Goal: Information Seeking & Learning: Learn about a topic

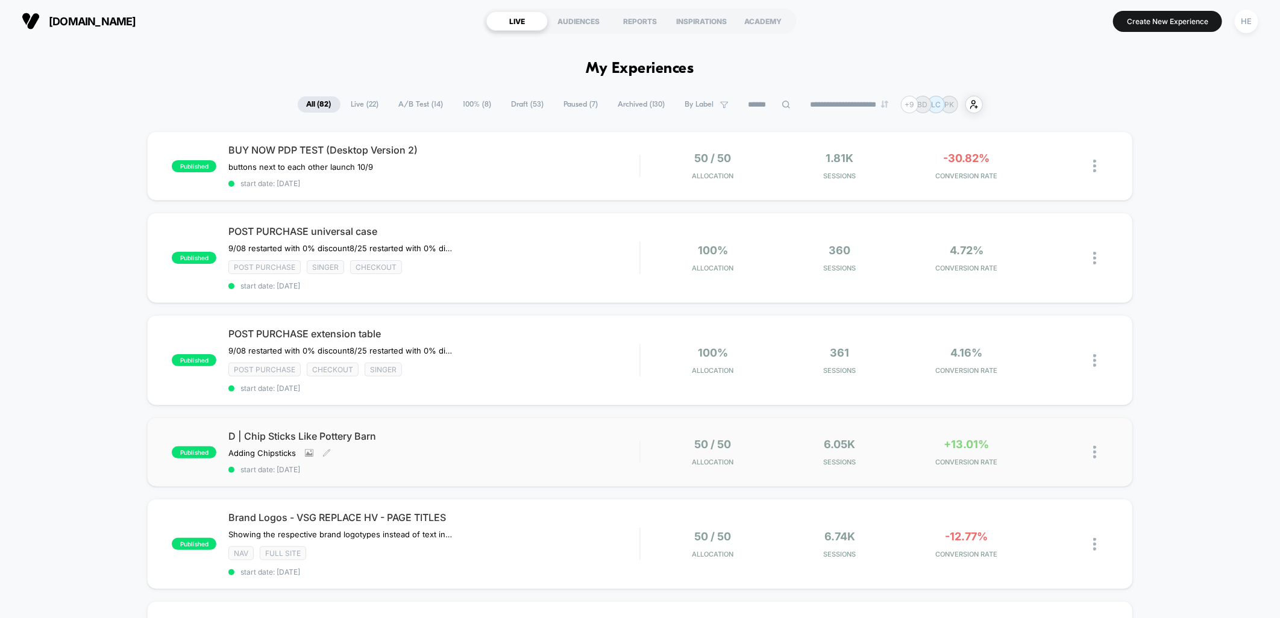
click at [506, 442] on div "D | Chip Sticks Like Pottery Barn Adding Chipsticks Click to view images Click …" at bounding box center [433, 452] width 411 height 44
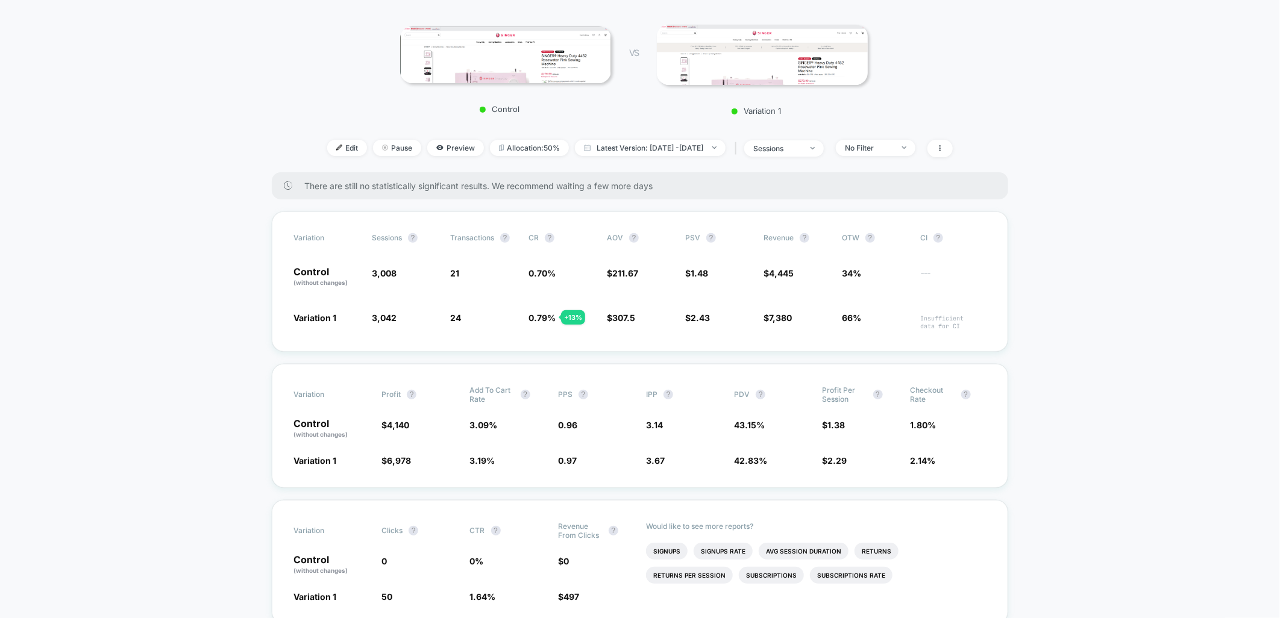
scroll to position [134, 0]
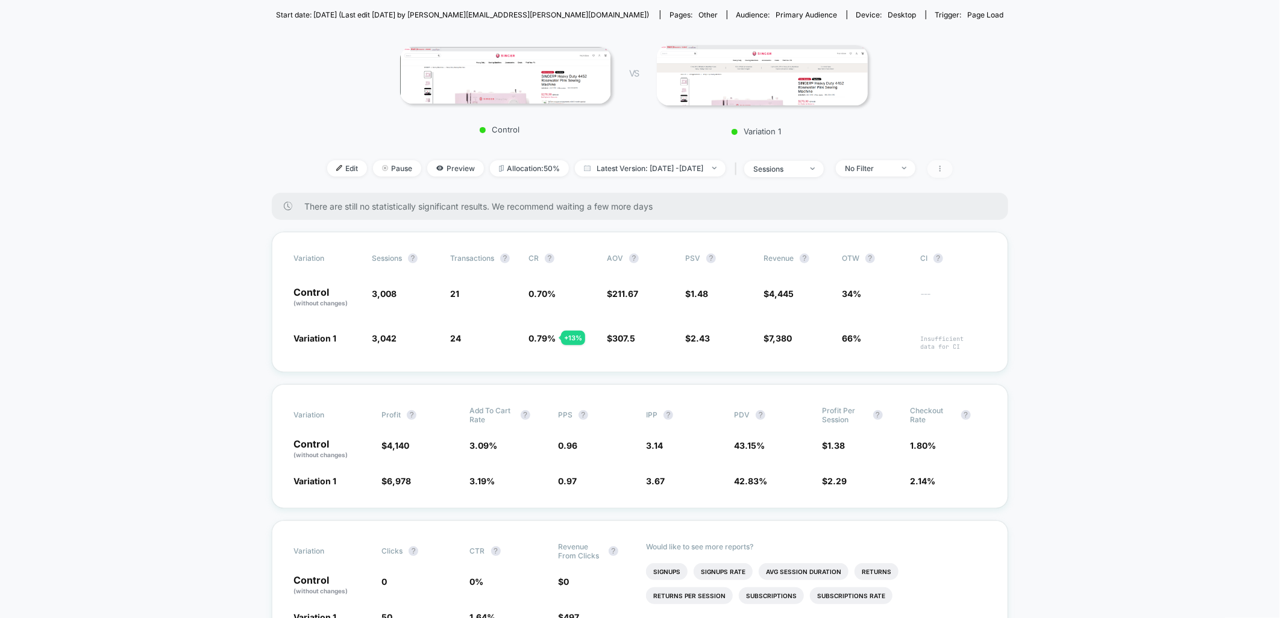
click at [944, 171] on icon at bounding box center [940, 168] width 7 height 7
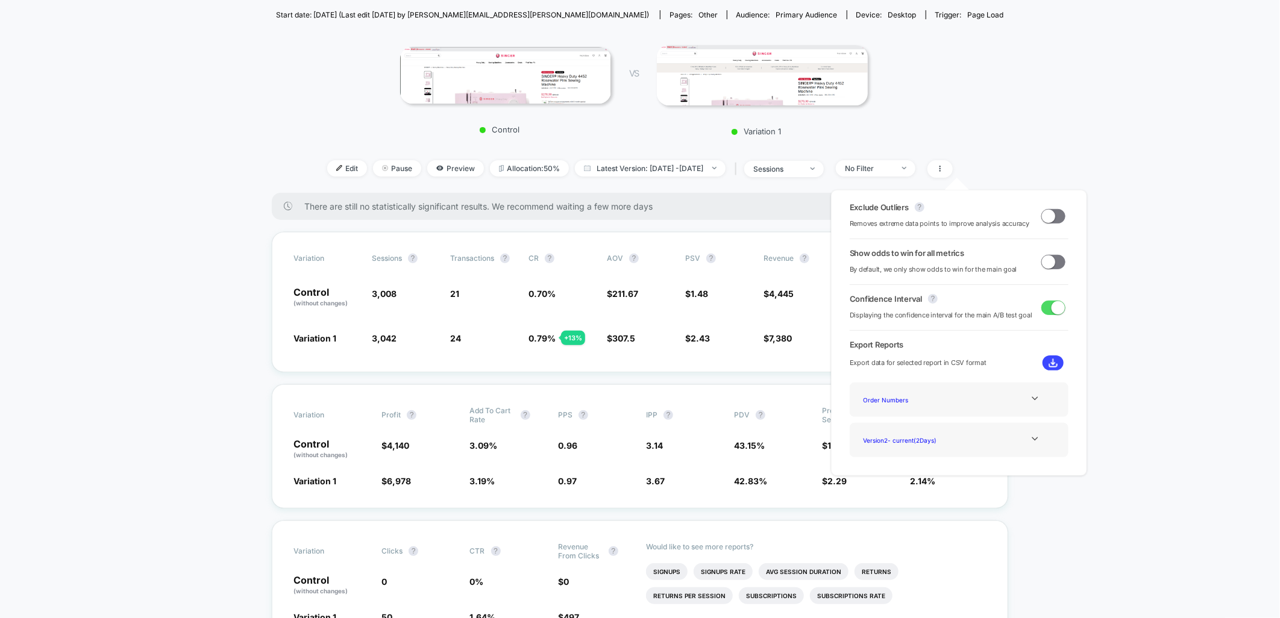
click at [1050, 218] on span at bounding box center [1048, 215] width 13 height 13
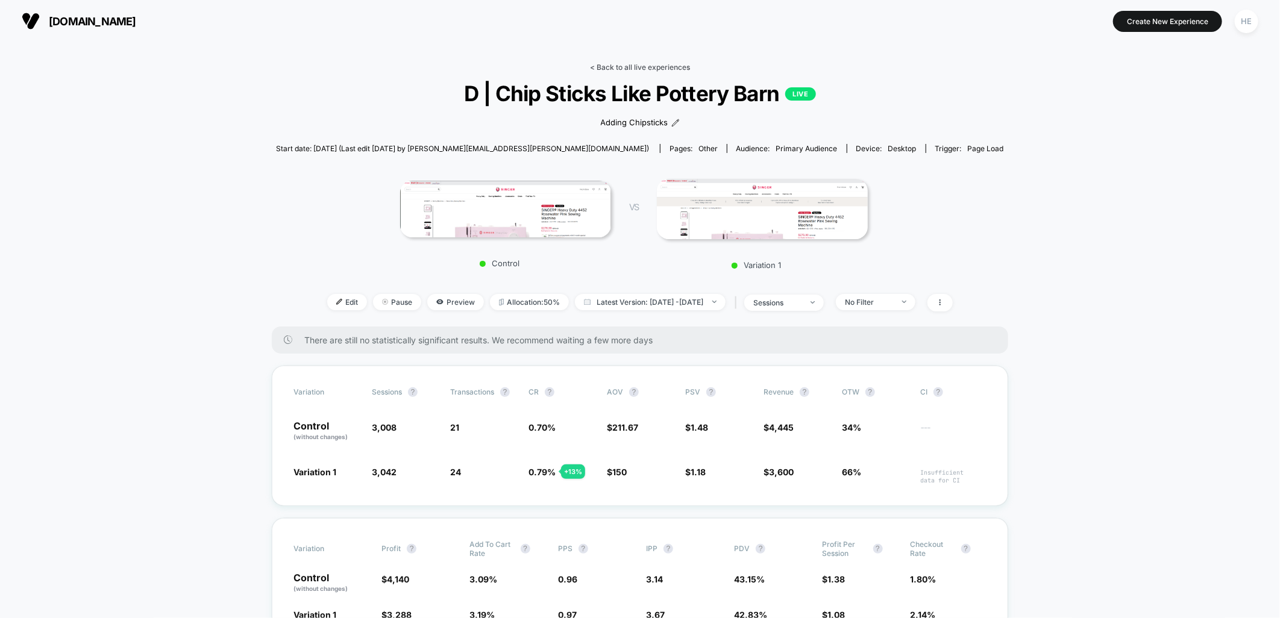
click at [651, 64] on link "< Back to all live experiences" at bounding box center [640, 67] width 100 height 9
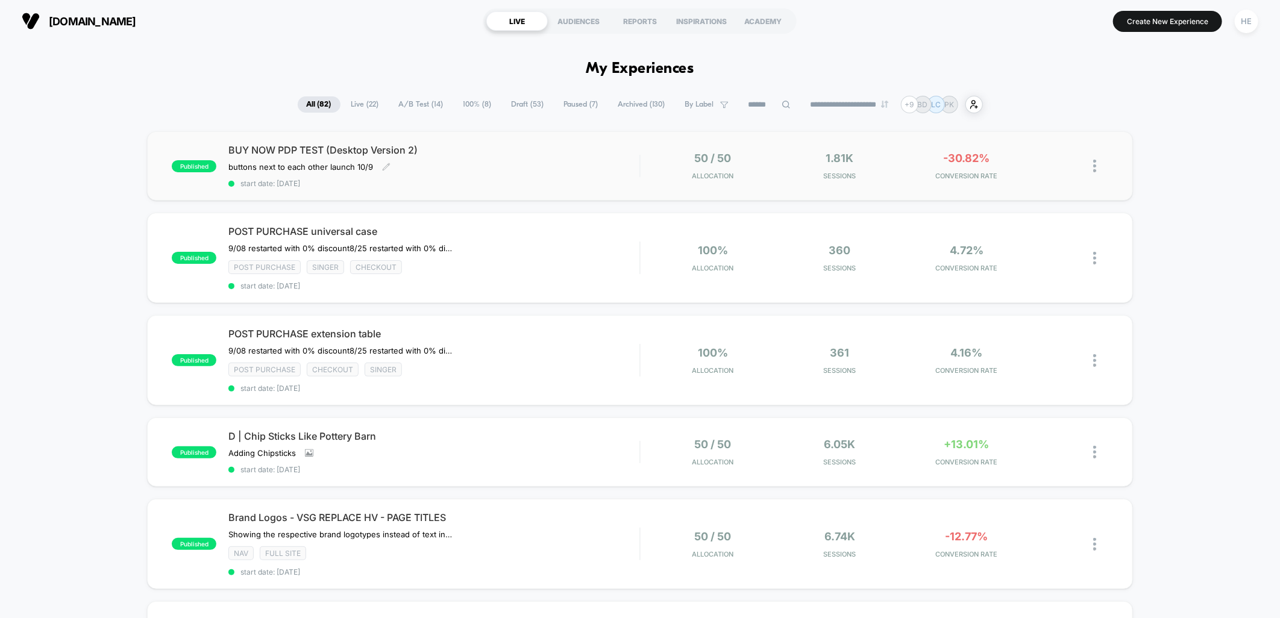
click at [529, 157] on div "BUY NOW PDP TEST (Desktop Version 2) buttons next to each other launch 10/9﻿ Cl…" at bounding box center [433, 166] width 411 height 44
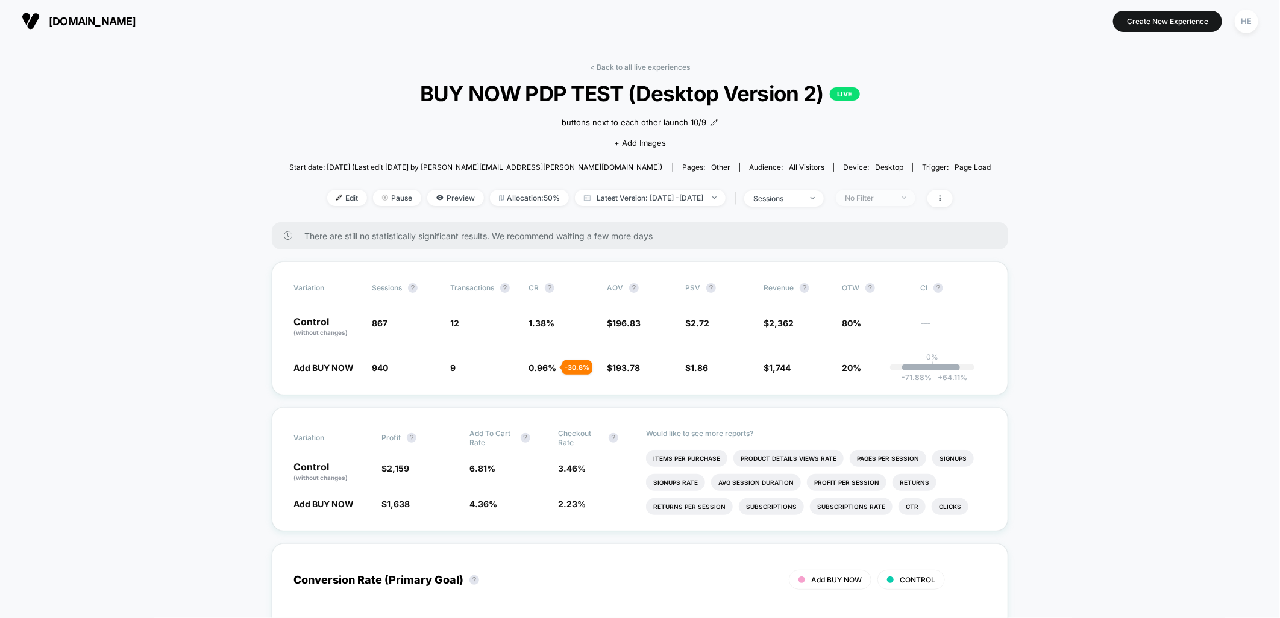
click at [893, 200] on div "No Filter" at bounding box center [869, 197] width 48 height 9
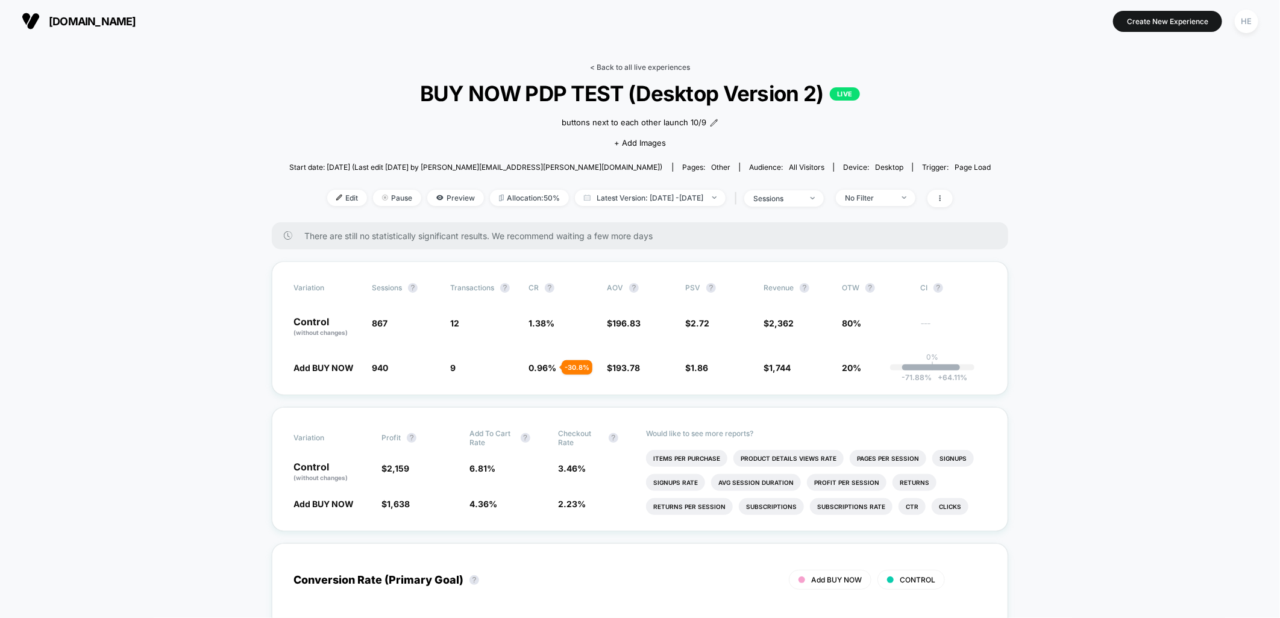
click at [625, 69] on link "< Back to all live experiences" at bounding box center [640, 67] width 100 height 9
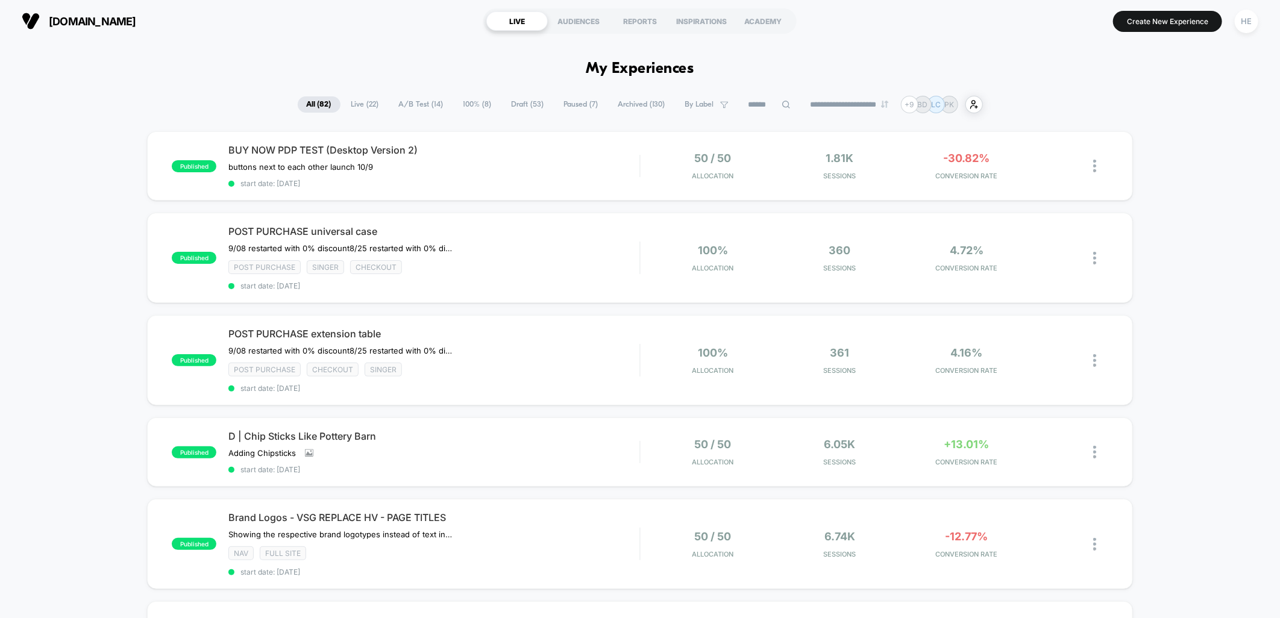
click at [350, 103] on span "Live ( 22 )" at bounding box center [365, 104] width 46 height 16
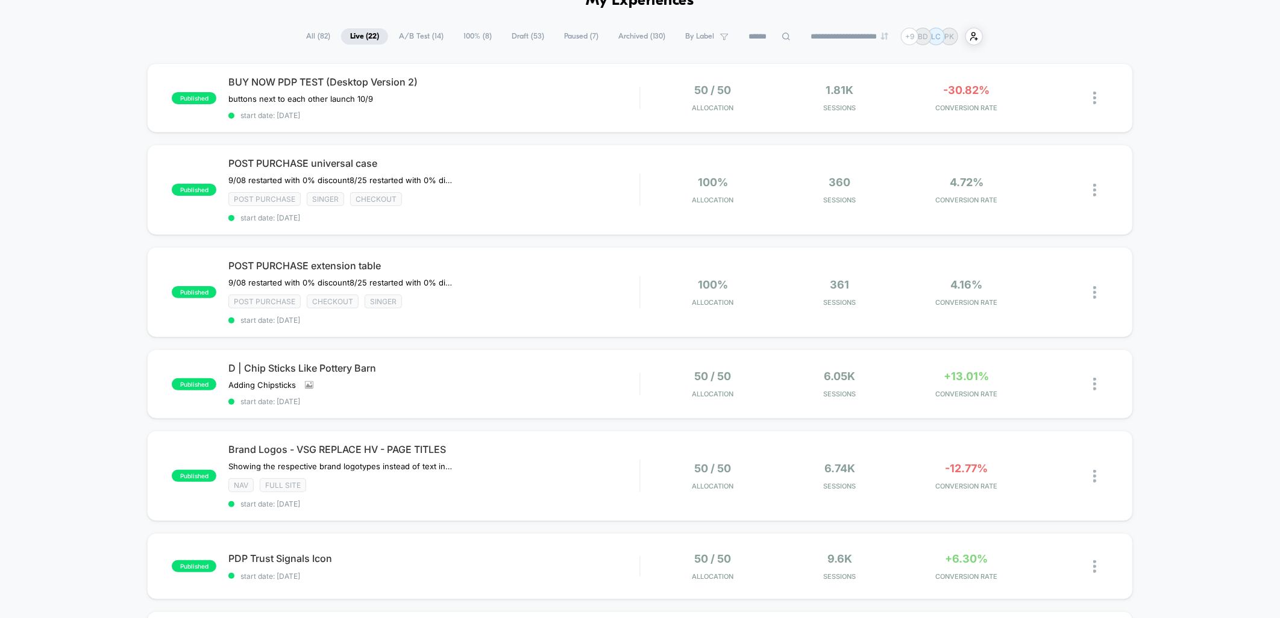
scroll to position [134, 0]
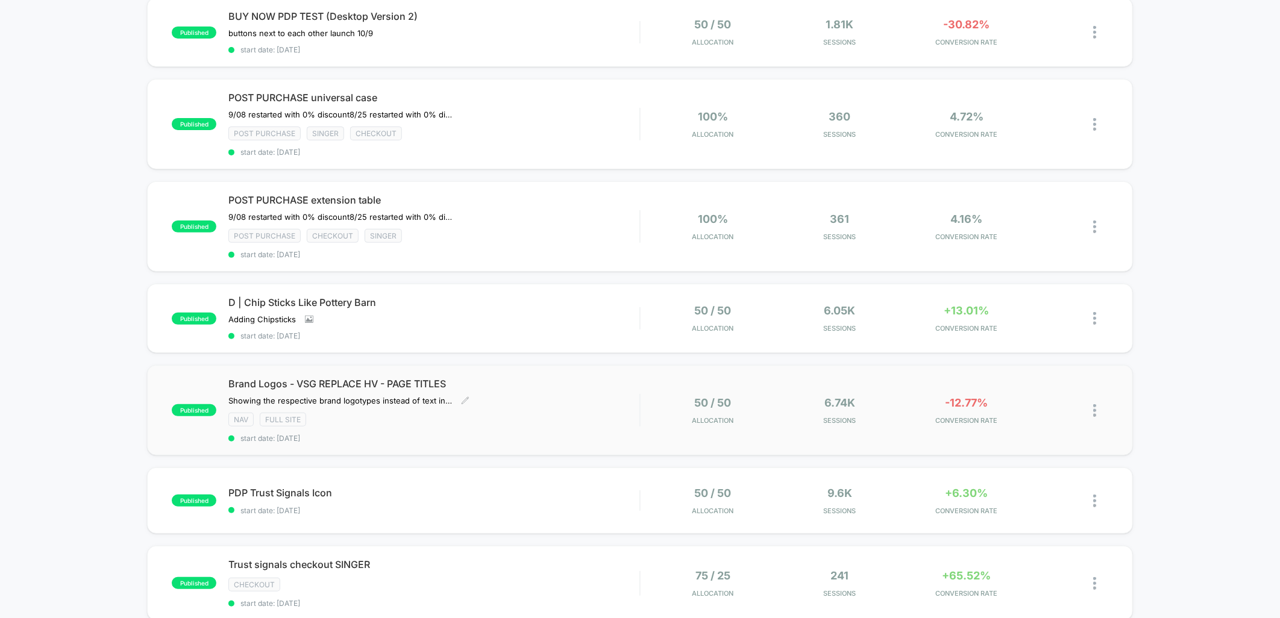
click at [546, 385] on div "Brand Logos - VSG REPLACE HV - PAGE TITLES ﻿Showing the respective brand logoty…" at bounding box center [433, 410] width 411 height 65
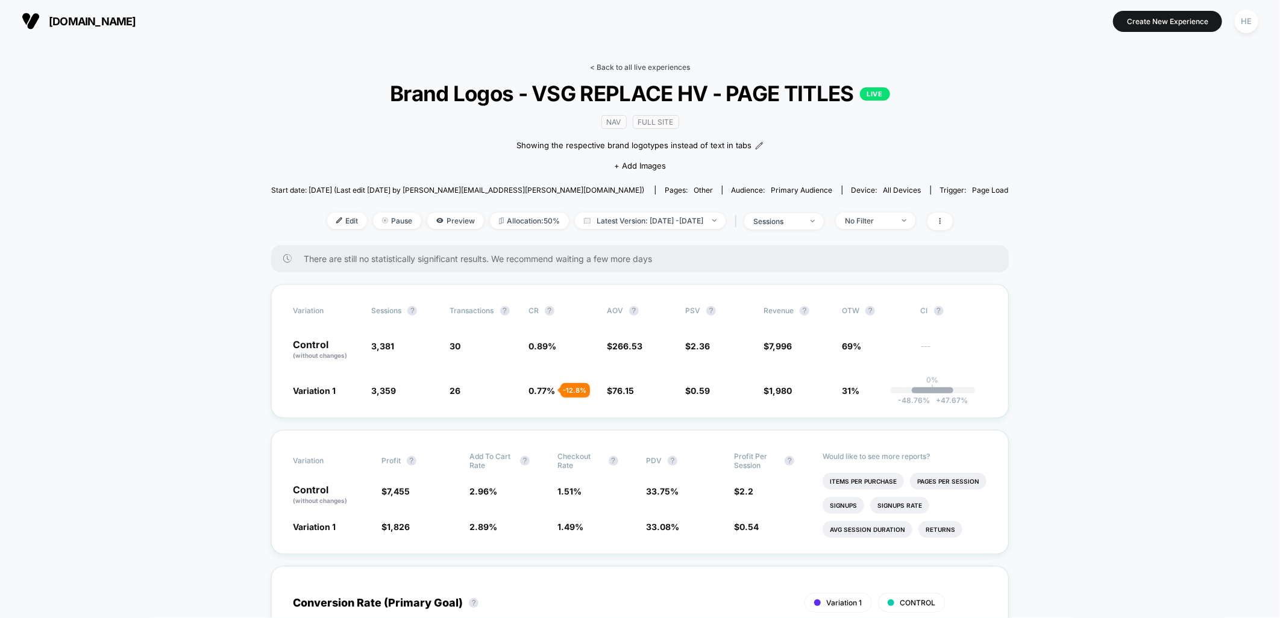
click at [666, 68] on link "< Back to all live experiences" at bounding box center [640, 67] width 100 height 9
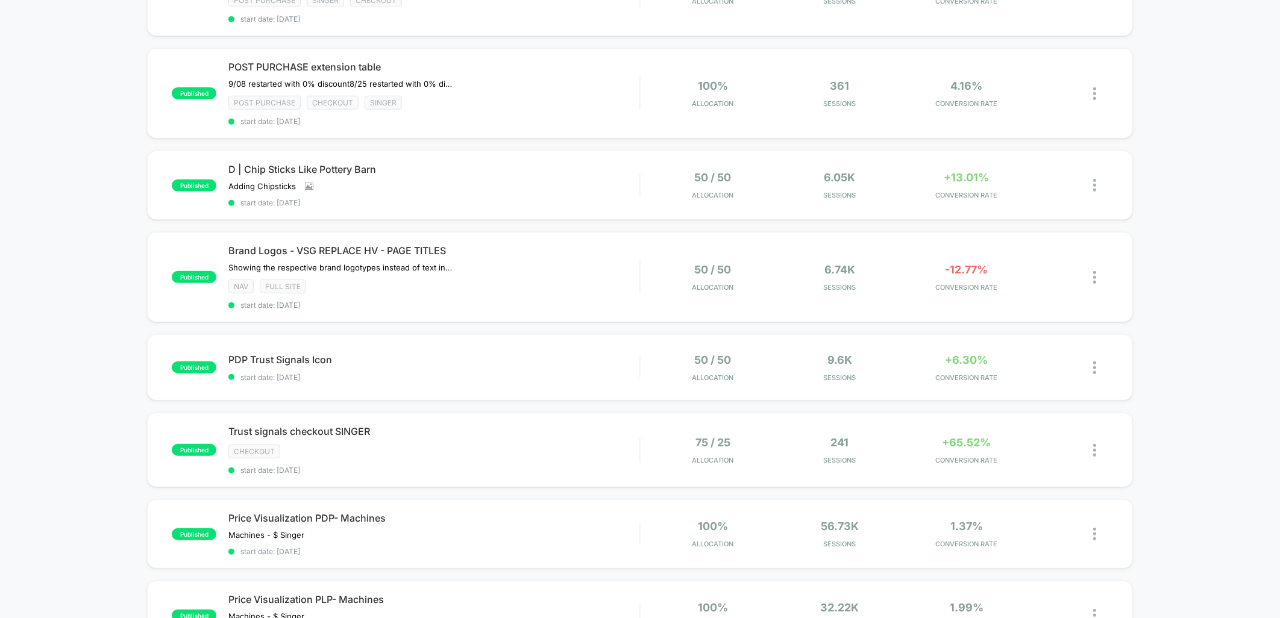
scroll to position [268, 0]
click at [465, 450] on div "checkout" at bounding box center [433, 451] width 411 height 14
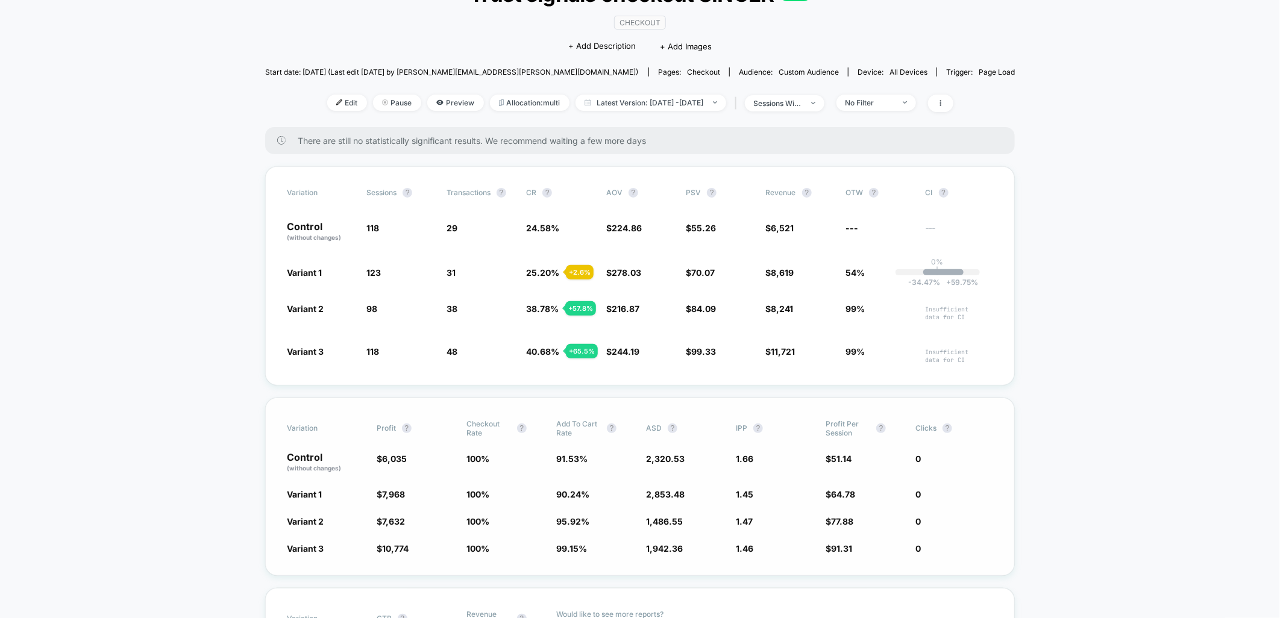
scroll to position [134, 0]
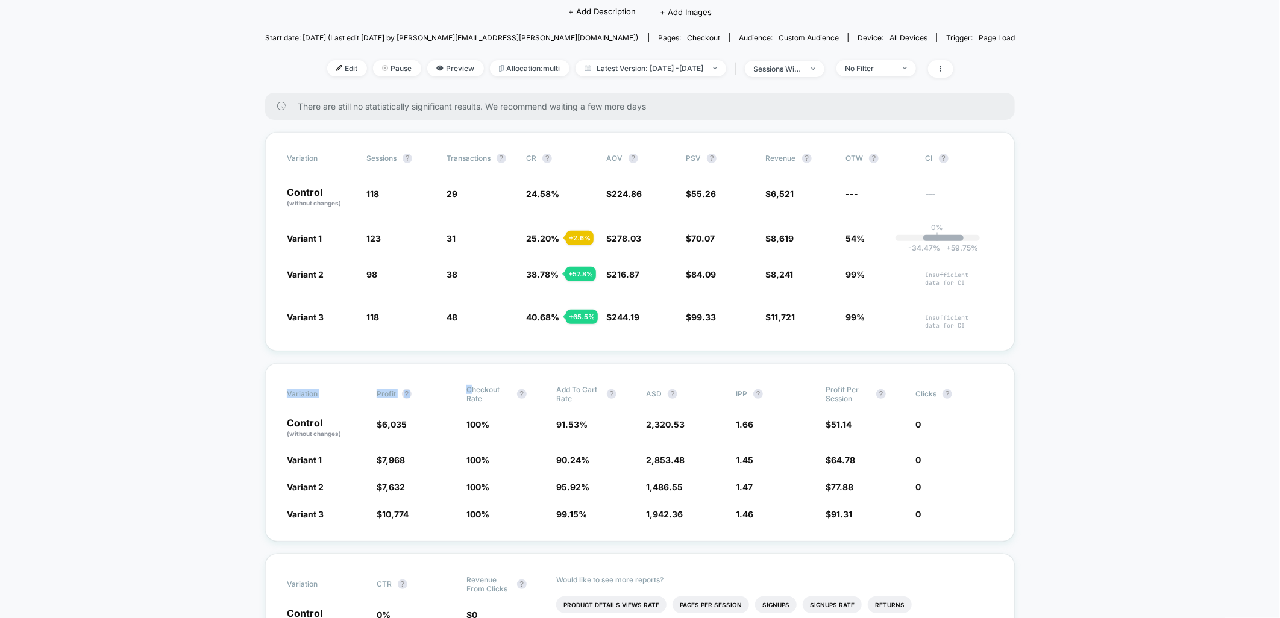
drag, startPoint x: 474, startPoint y: 390, endPoint x: 162, endPoint y: 382, distance: 312.9
drag, startPoint x: 162, startPoint y: 382, endPoint x: 149, endPoint y: 382, distance: 12.1
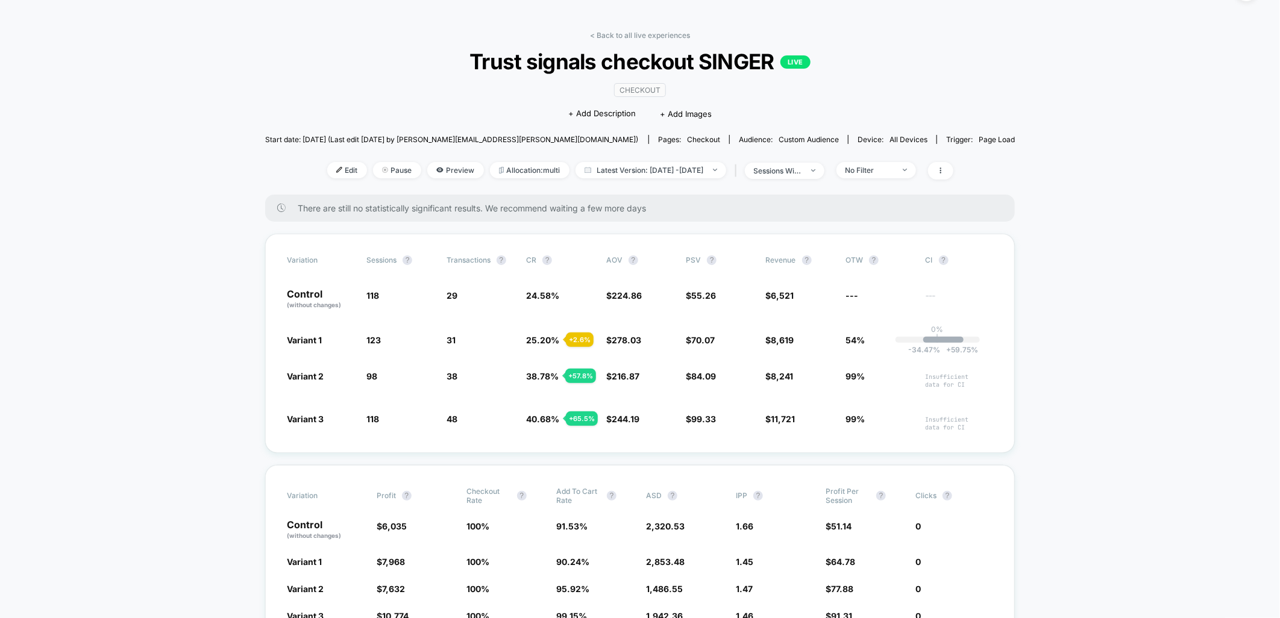
scroll to position [0, 0]
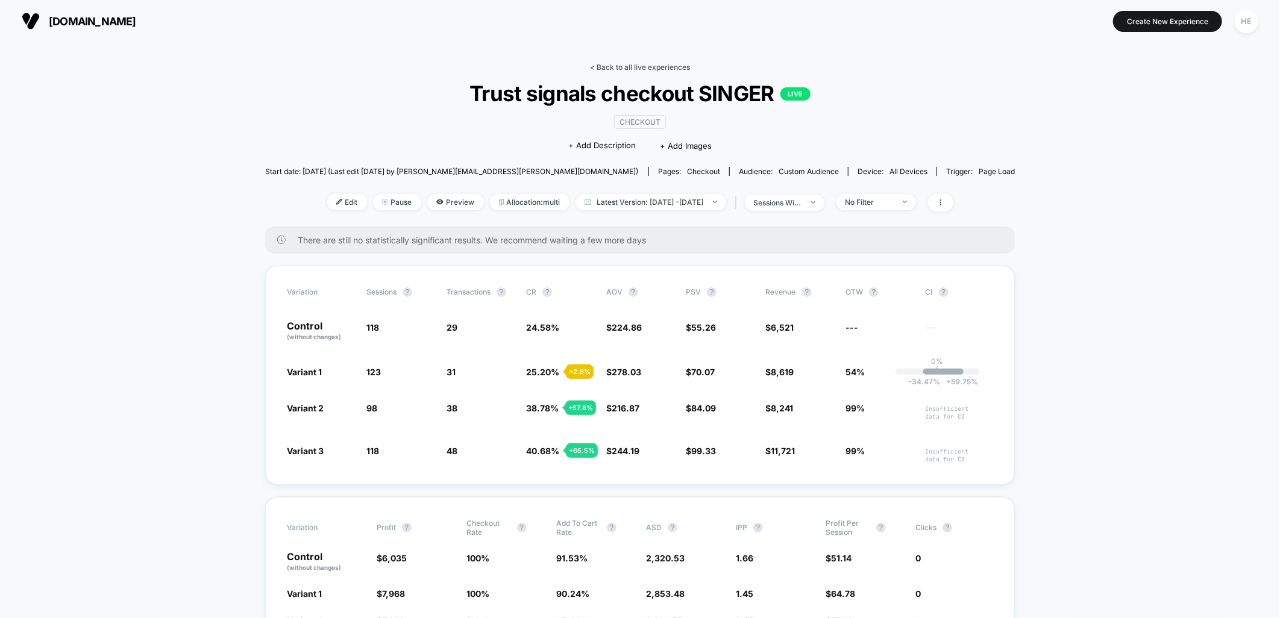
click at [612, 63] on link "< Back to all live experiences" at bounding box center [640, 67] width 100 height 9
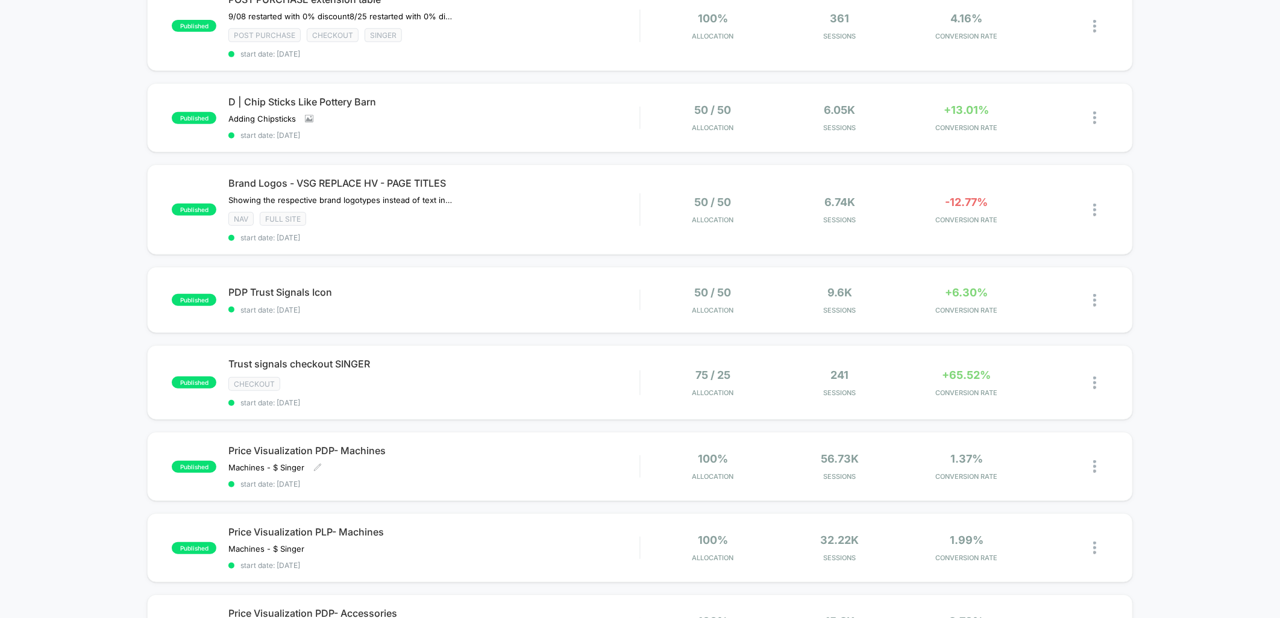
scroll to position [670, 0]
